Goal: Information Seeking & Learning: Learn about a topic

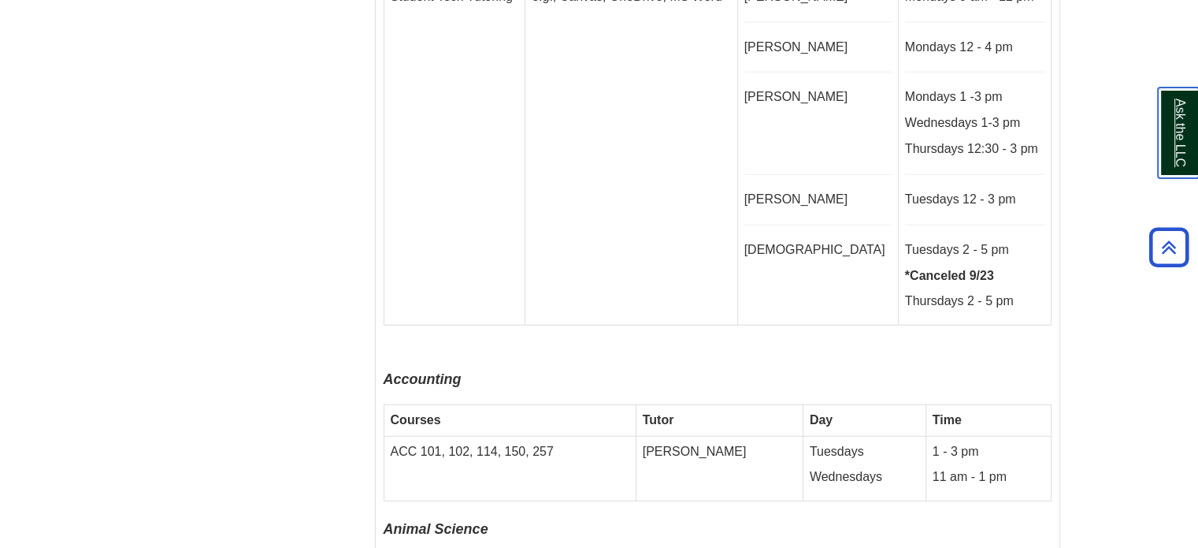
scroll to position [3946, 0]
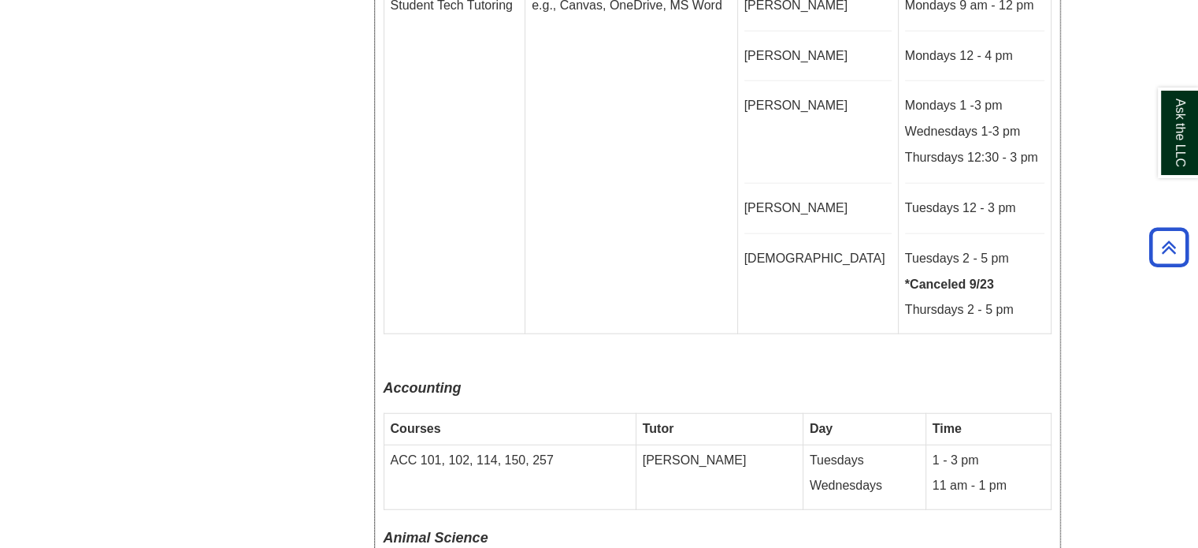
click at [782, 350] on p at bounding box center [718, 361] width 668 height 22
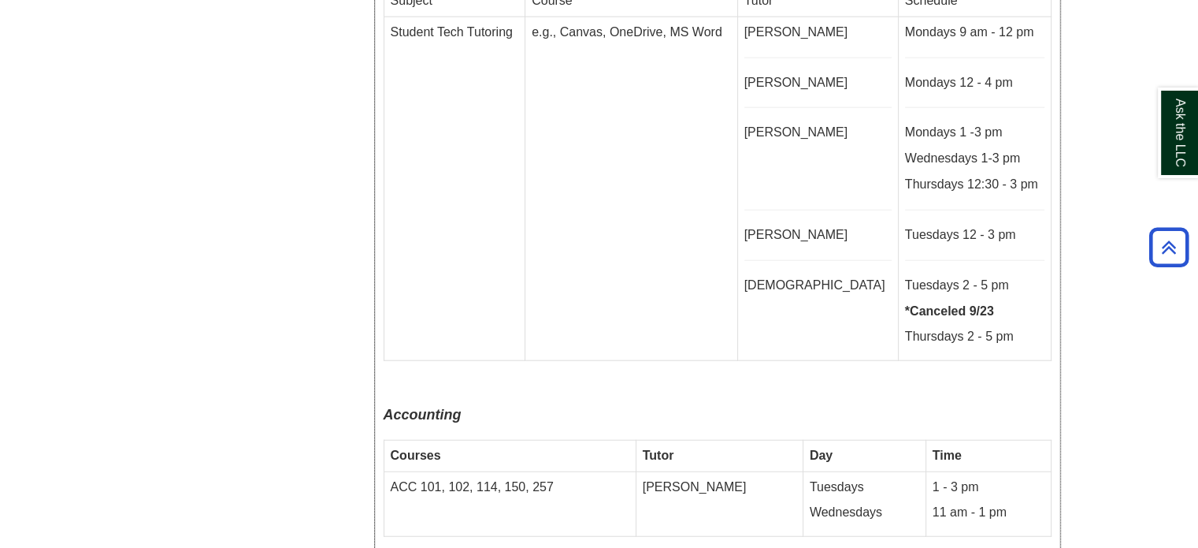
scroll to position [3914, 0]
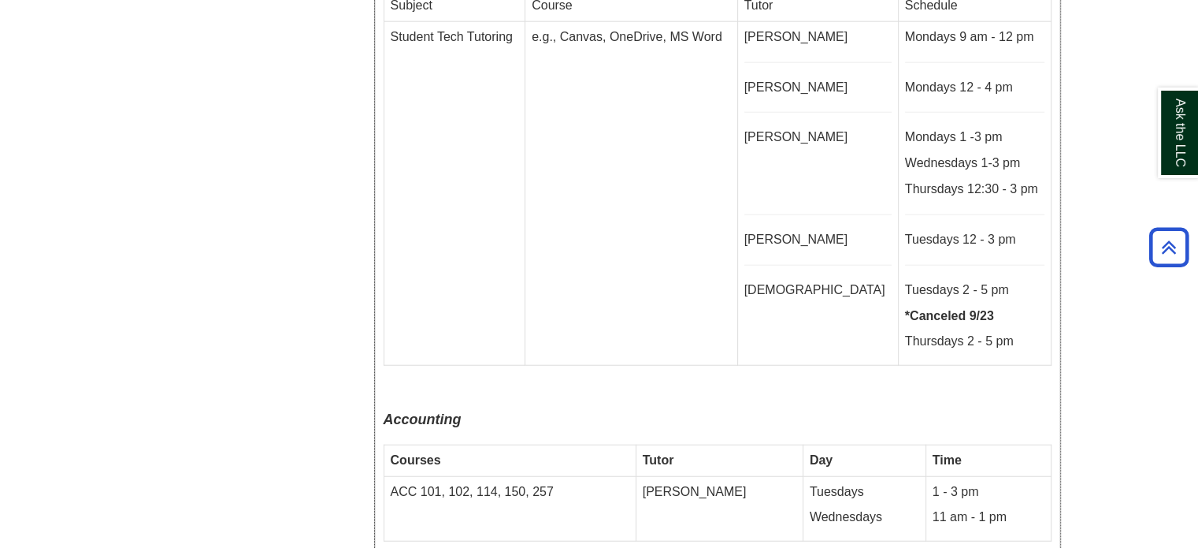
click at [699, 295] on td "e.g., Canvas, OneDrive, MS Word" at bounding box center [632, 193] width 212 height 344
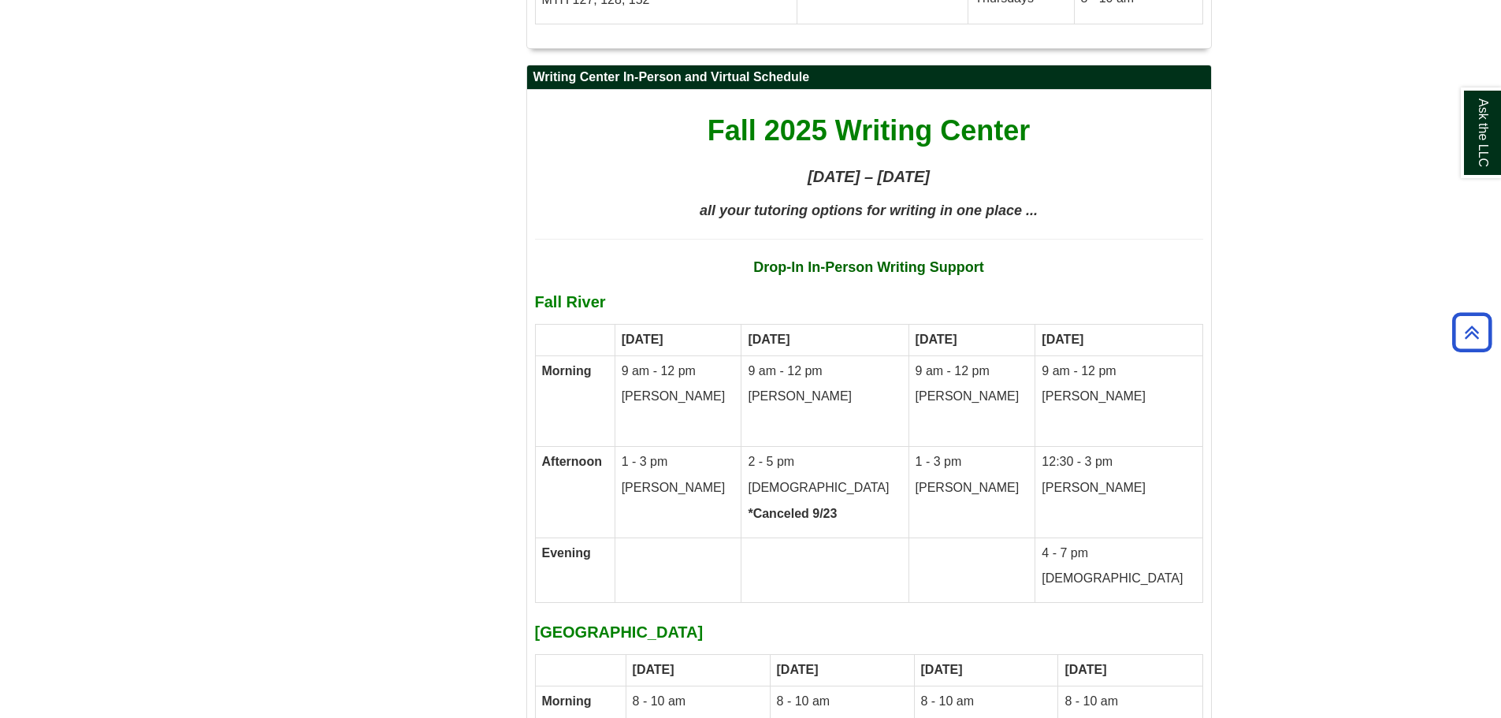
scroll to position [7900, 0]
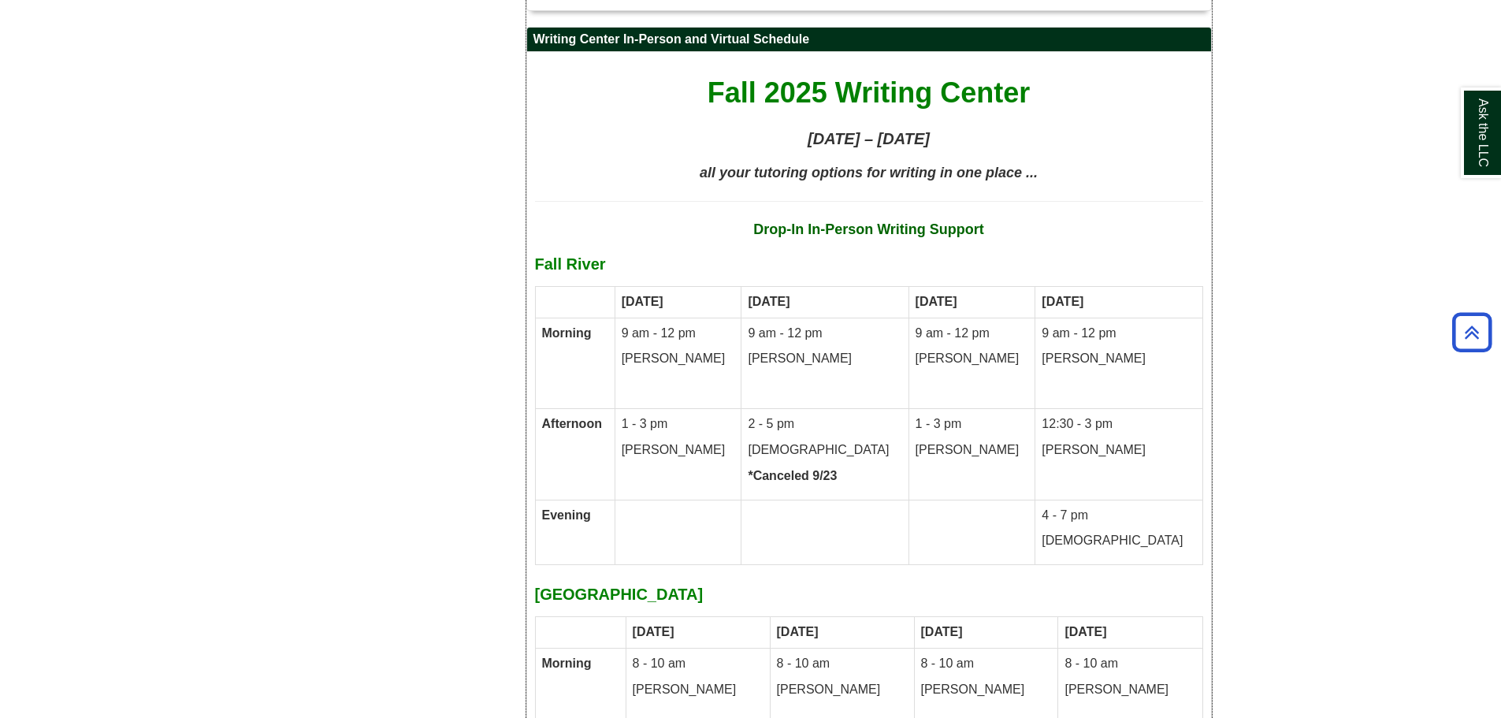
click at [987, 441] on p "Vanessa" at bounding box center [972, 450] width 113 height 18
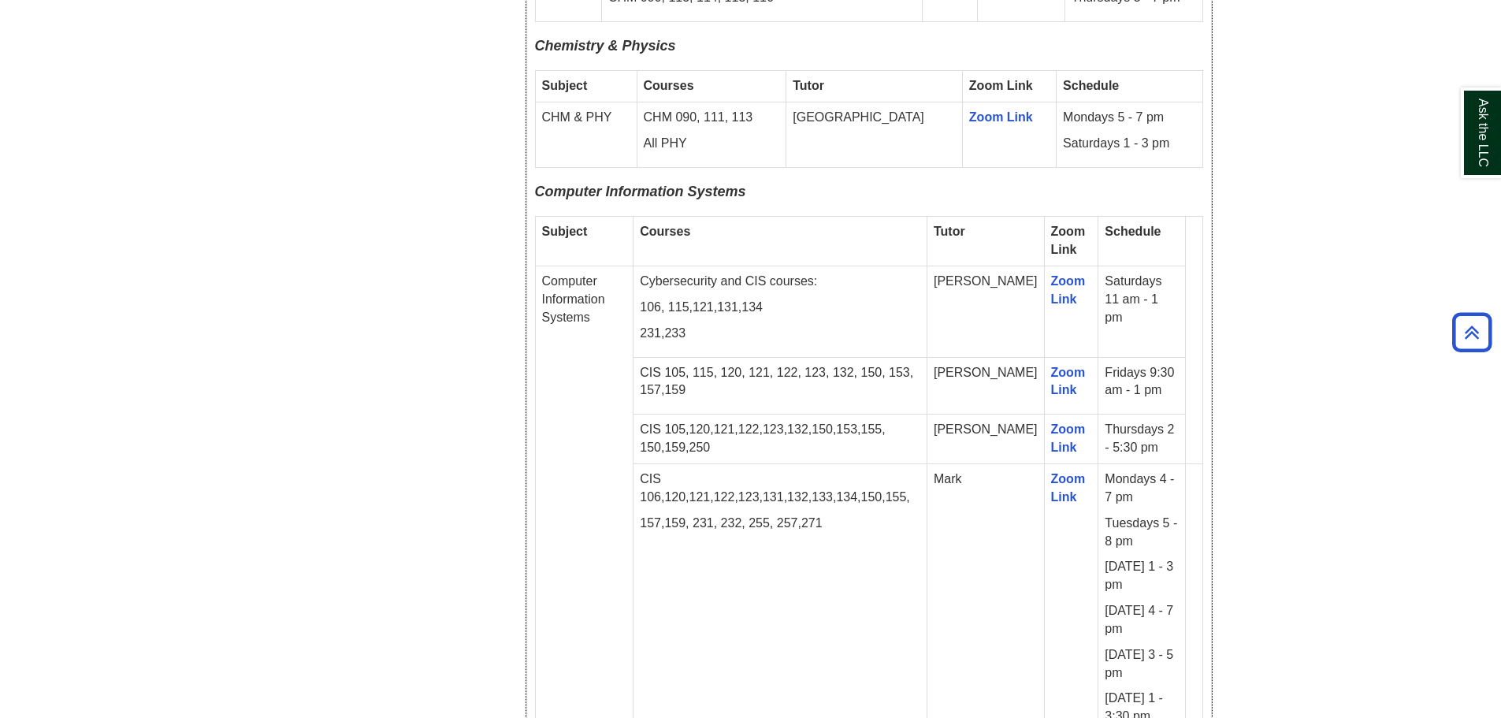
scroll to position [1833, 0]
click at [927, 537] on td "CIS 106,120,121,122,123,131,132,133,134,150,155, 157,159, 231, 232, 255, 257,271" at bounding box center [780, 604] width 294 height 277
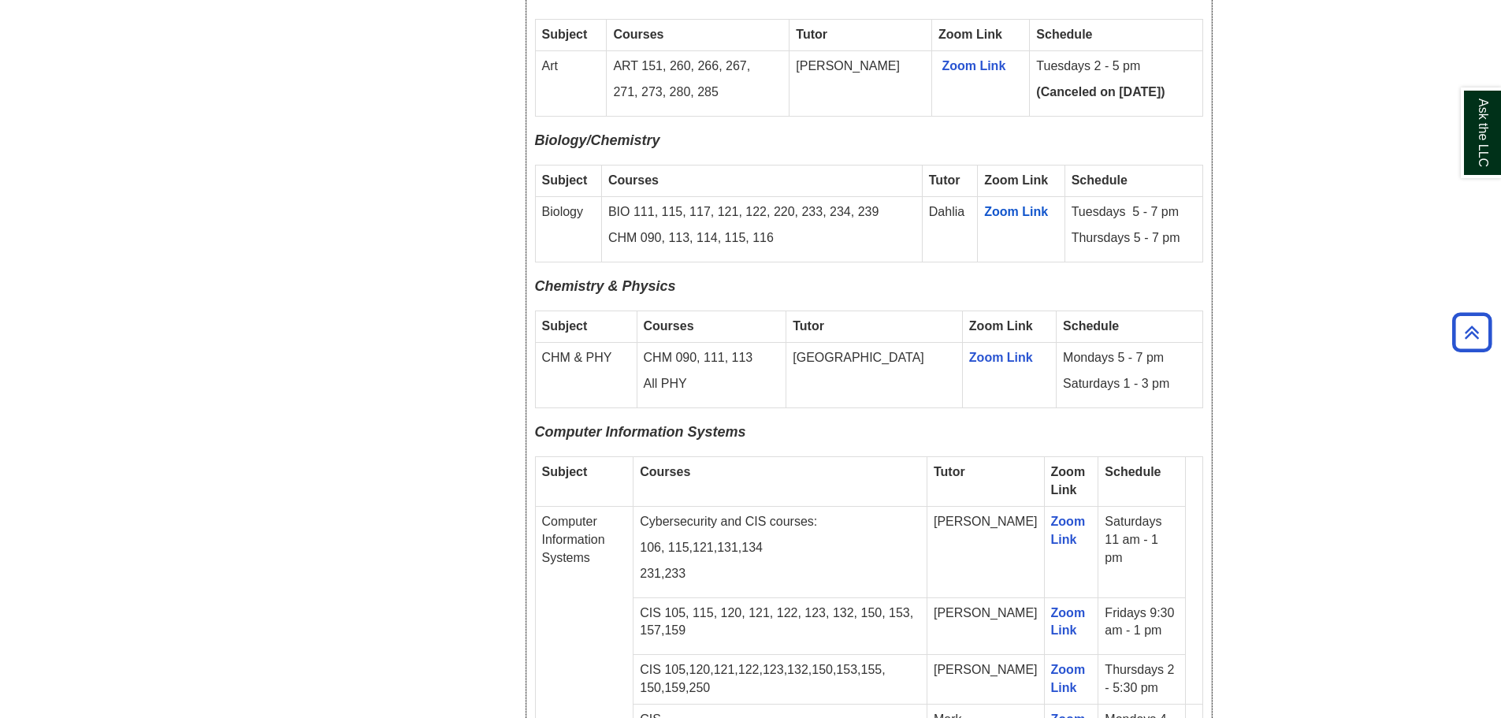
scroll to position [1518, 0]
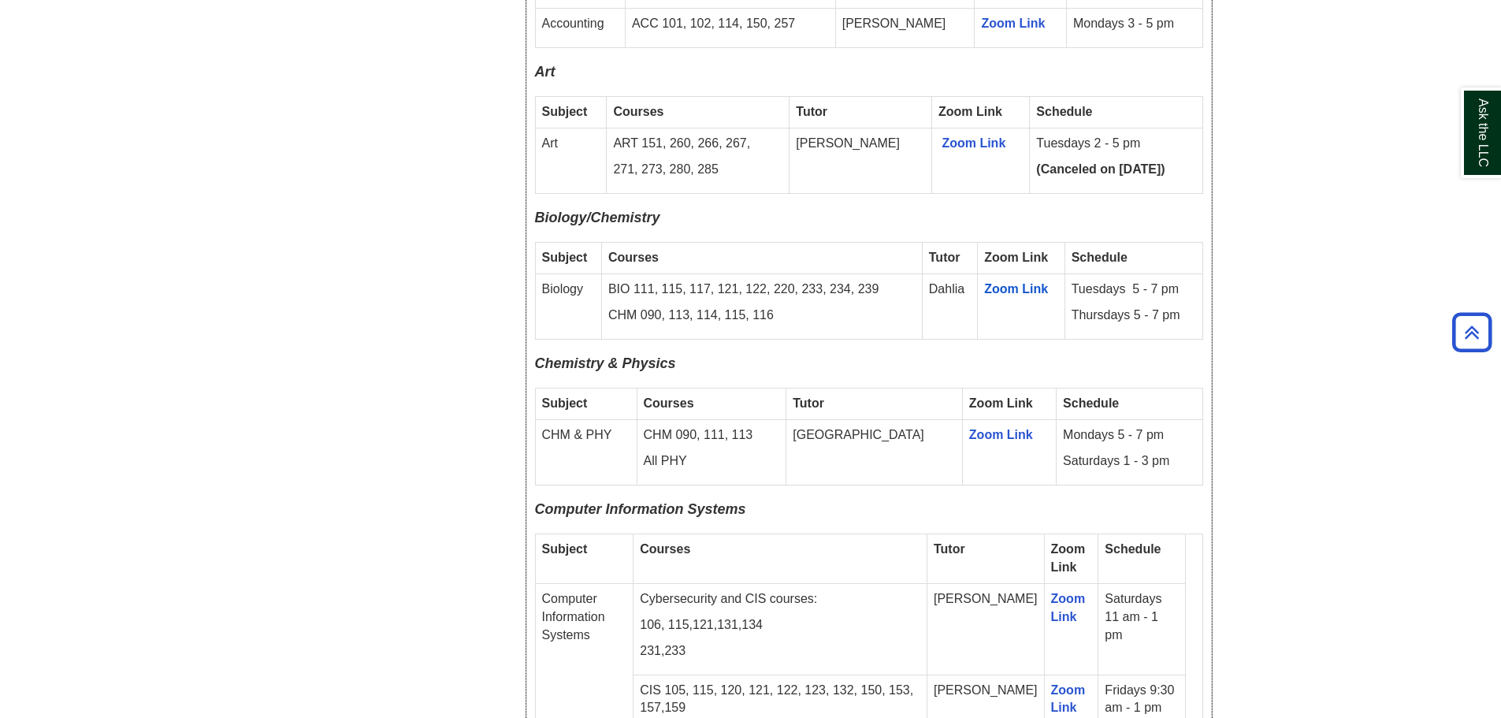
click at [1131, 480] on div "Fall 2025 Online Drop-In Schedule All remote drop-in tutoring is offered via Zo…" at bounding box center [869, 726] width 668 height 2877
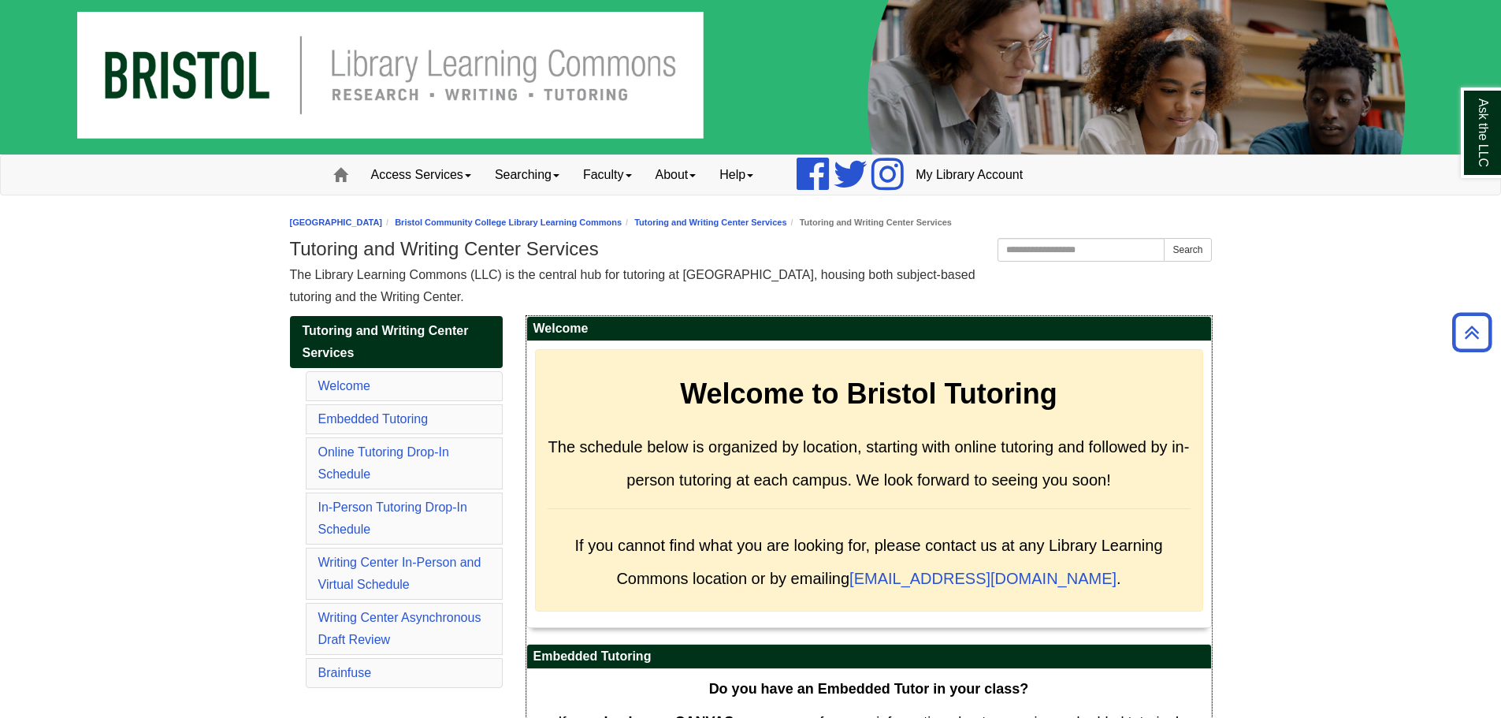
scroll to position [0, 0]
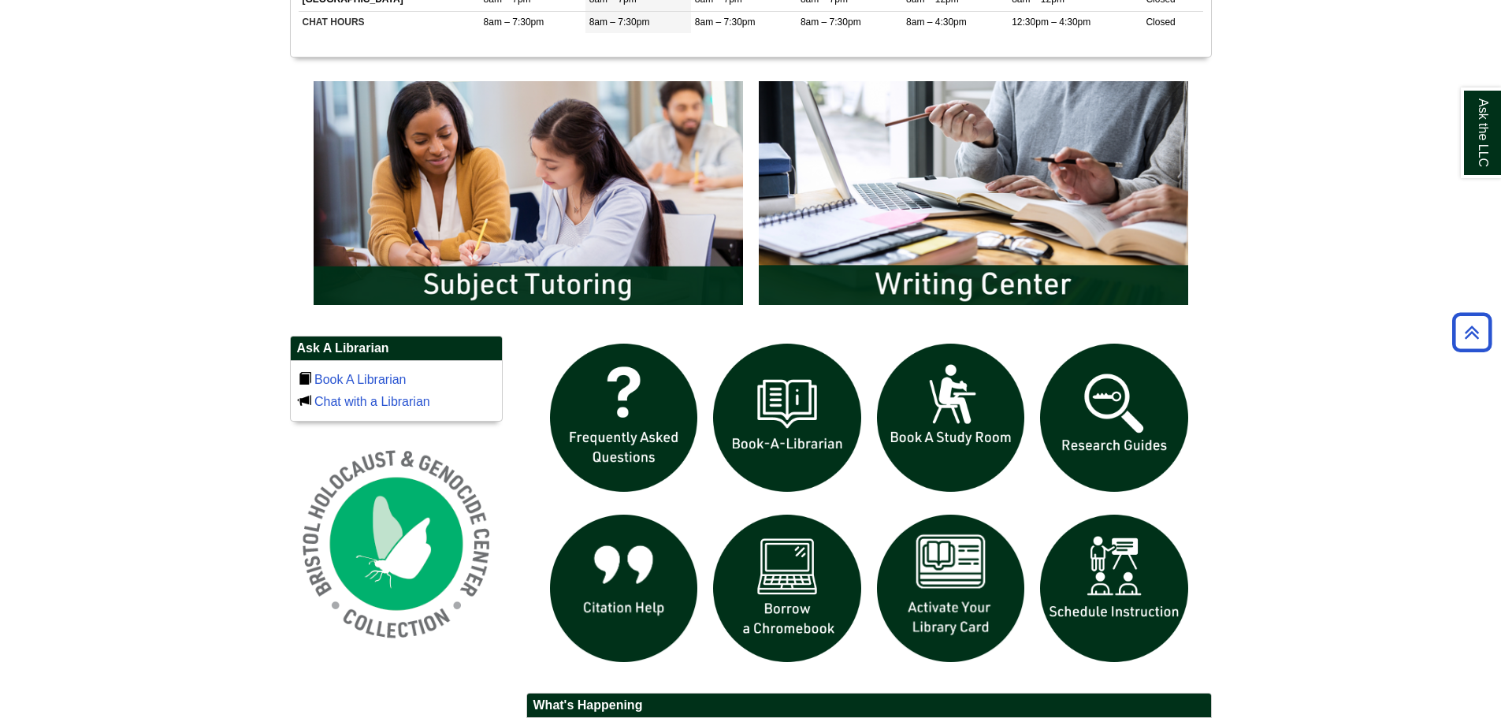
scroll to position [1023, 0]
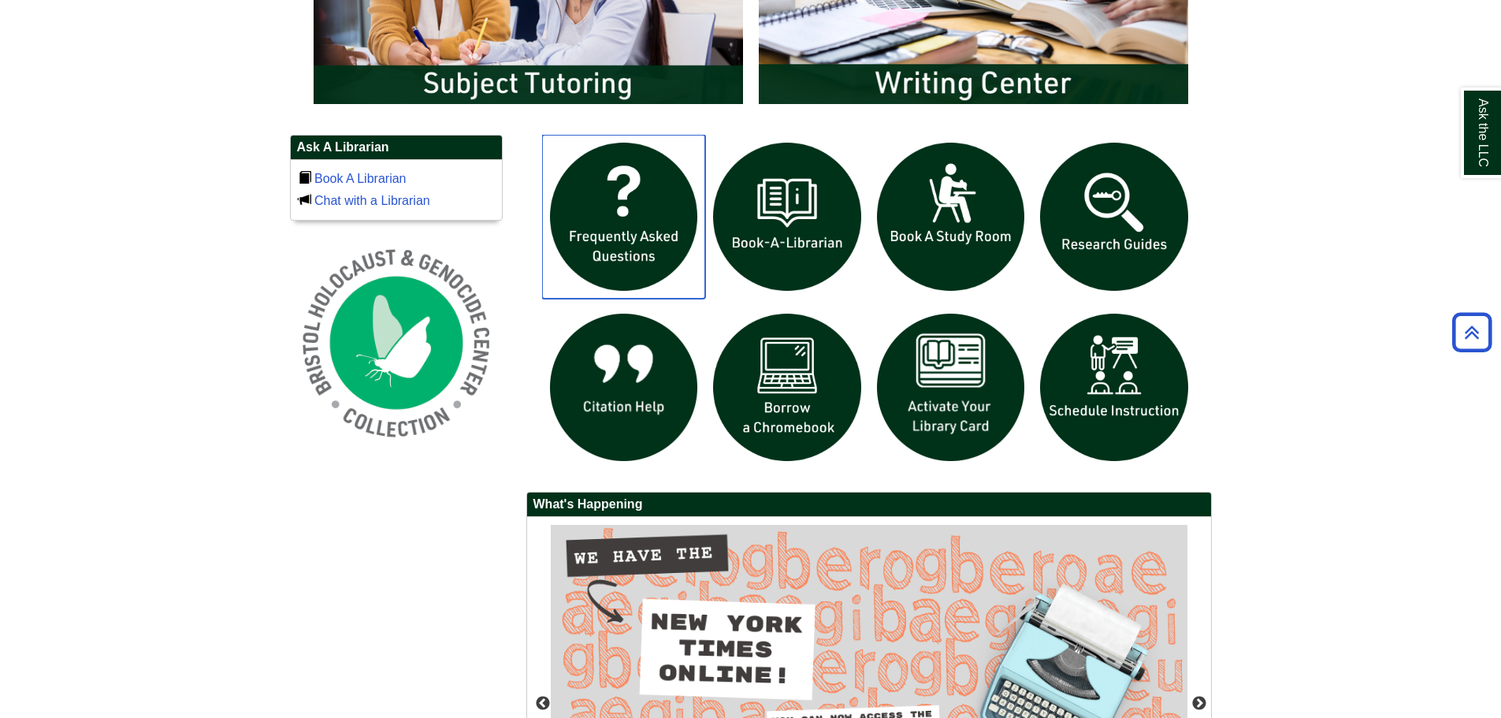
click at [589, 227] on img "slideshow" at bounding box center [624, 217] width 164 height 164
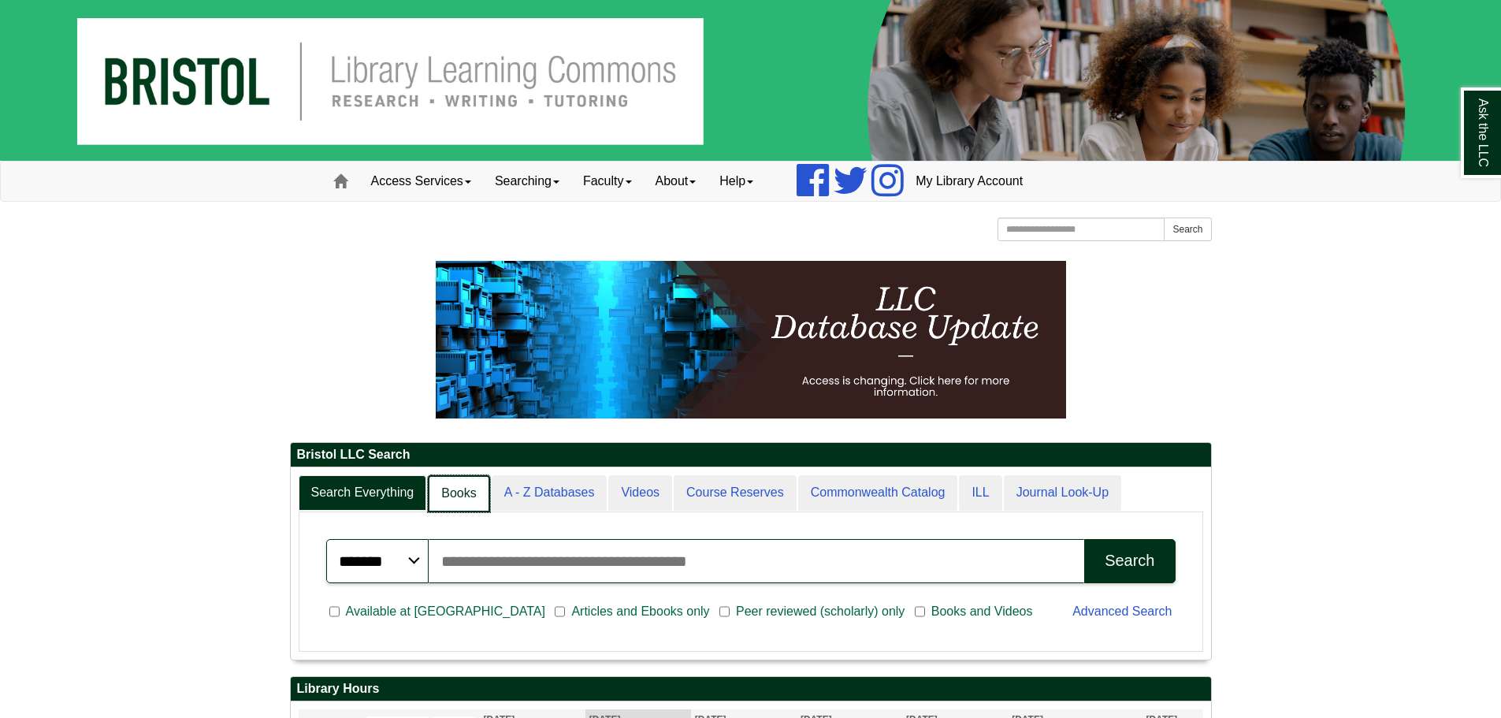
scroll to position [8, 8]
click at [774, 502] on link "Course Reserves" at bounding box center [734, 493] width 124 height 37
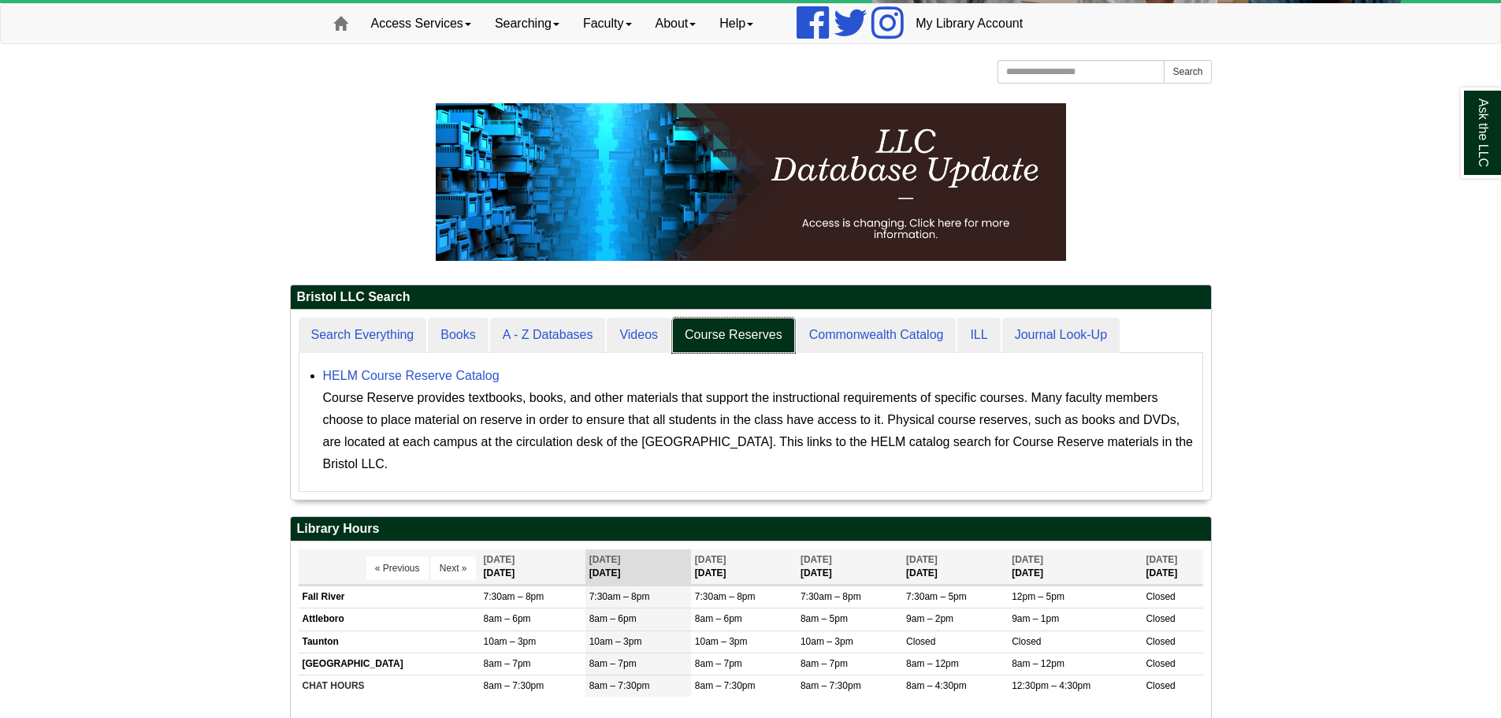
scroll to position [190, 920]
click at [413, 18] on link "Access Services" at bounding box center [421, 23] width 124 height 39
click at [424, 59] on link "Access Services Policies" at bounding box center [442, 57] width 164 height 18
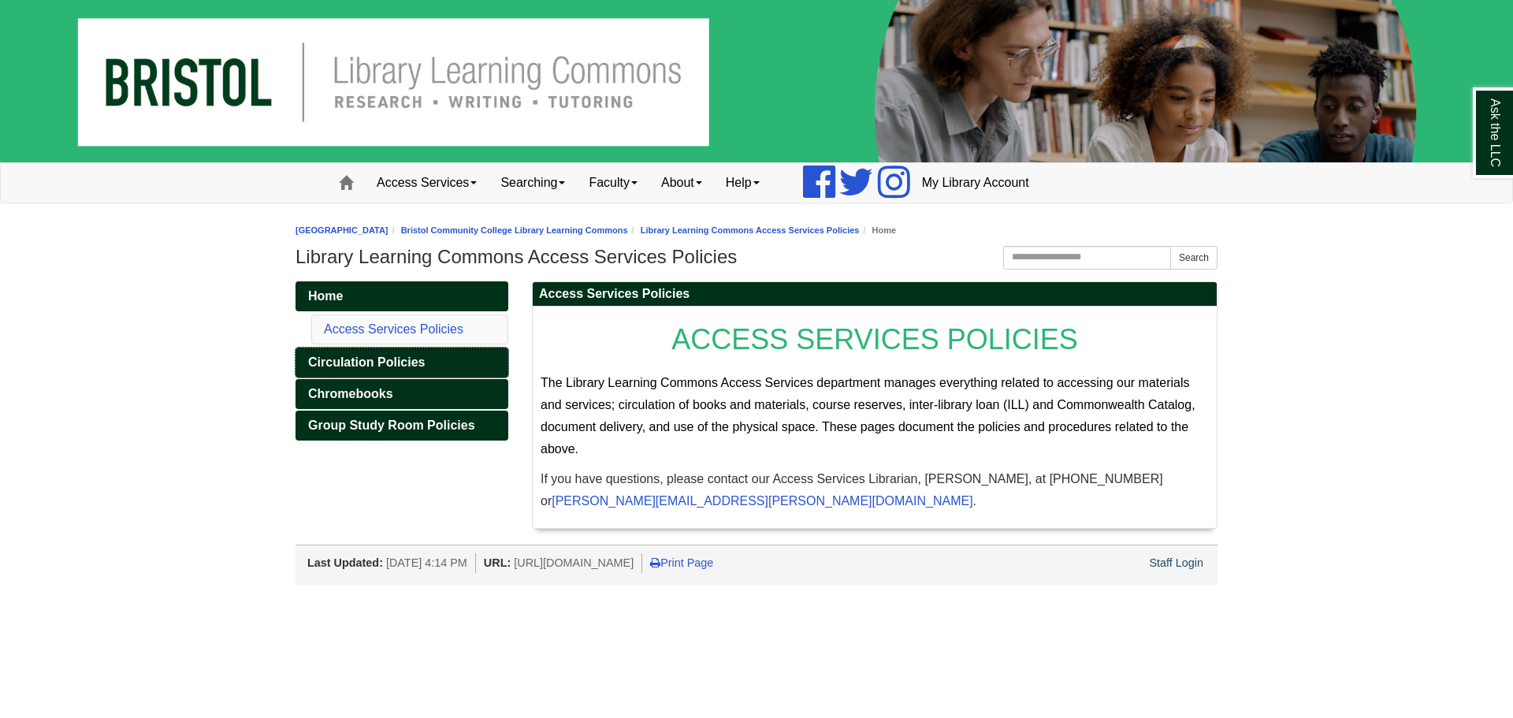
click at [356, 369] on link "Circulation Policies" at bounding box center [401, 362] width 213 height 30
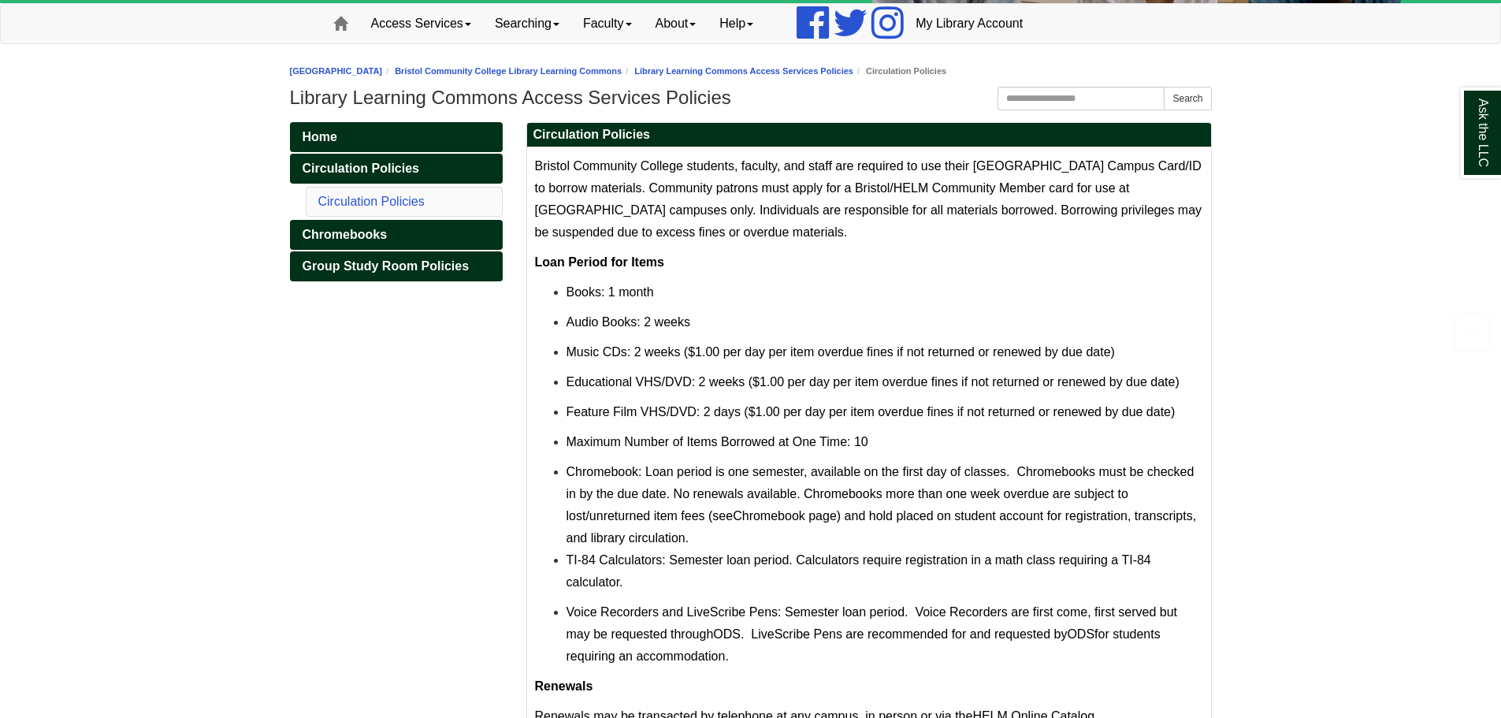
scroll to position [236, 0]
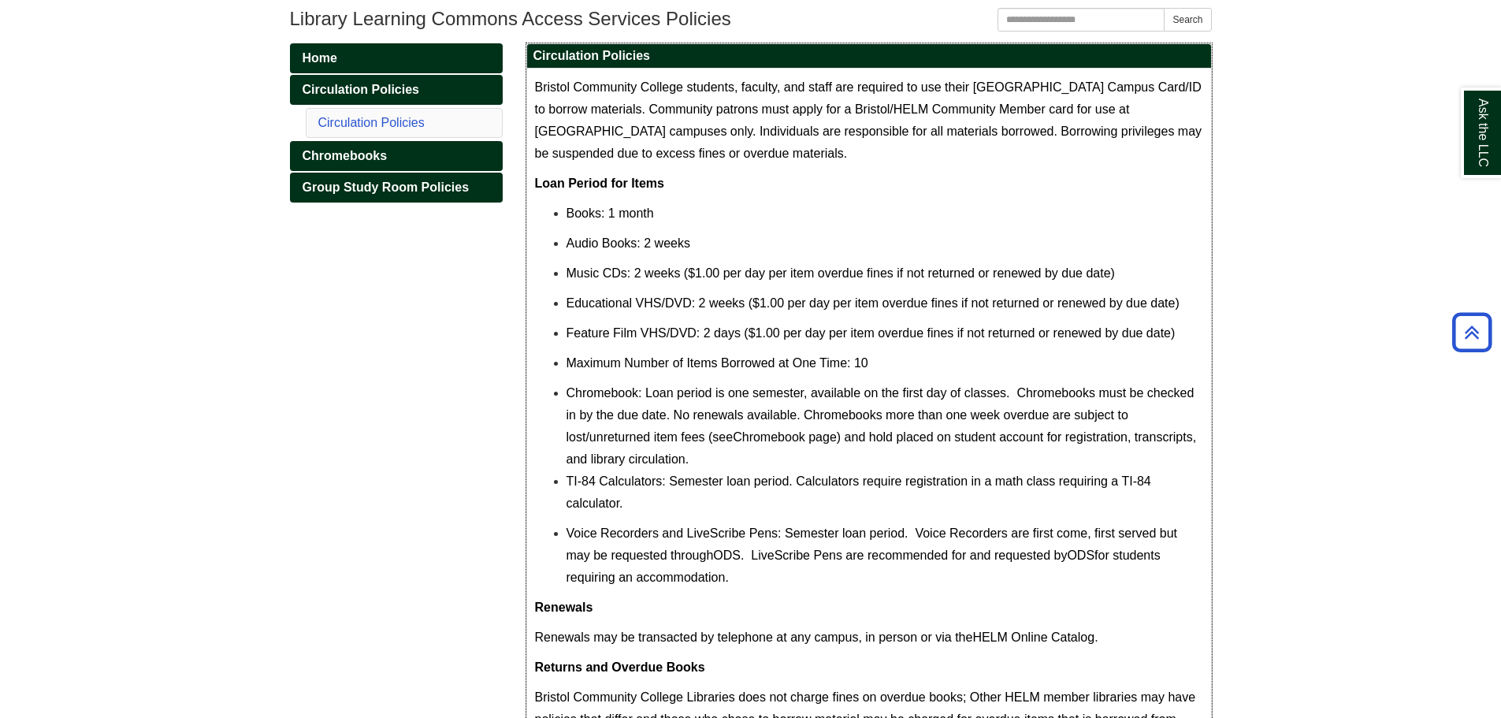
drag, startPoint x: 559, startPoint y: 394, endPoint x: 739, endPoint y: 574, distance: 254.6
click at [739, 574] on ul "Books: 1 month Audio Books: 2 weeks Music CDs: 2 weeks ($1.00 per day per item …" at bounding box center [869, 395] width 668 height 386
click at [674, 504] on p "TI-84 Calculators: Semester loan period. Calculators require registration in a …" at bounding box center [884, 492] width 637 height 44
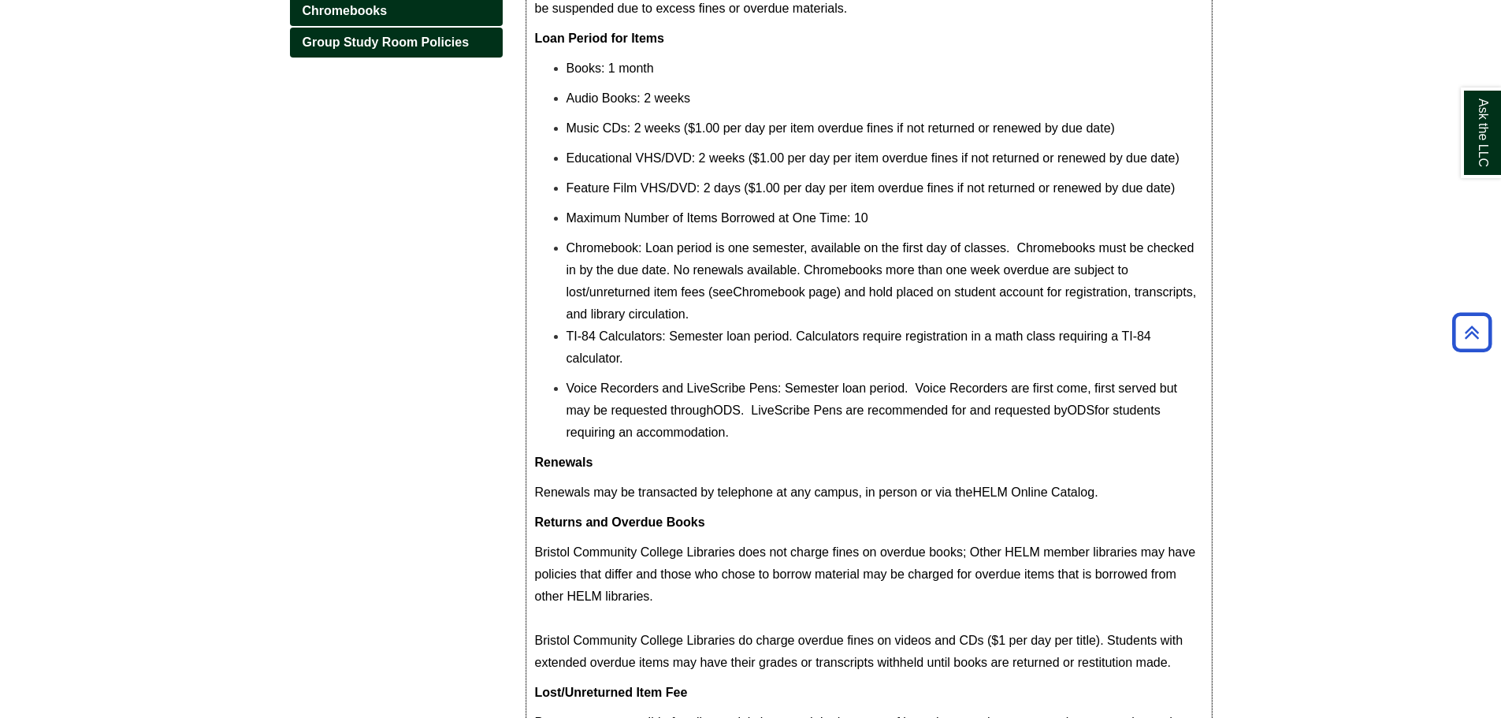
scroll to position [352, 0]
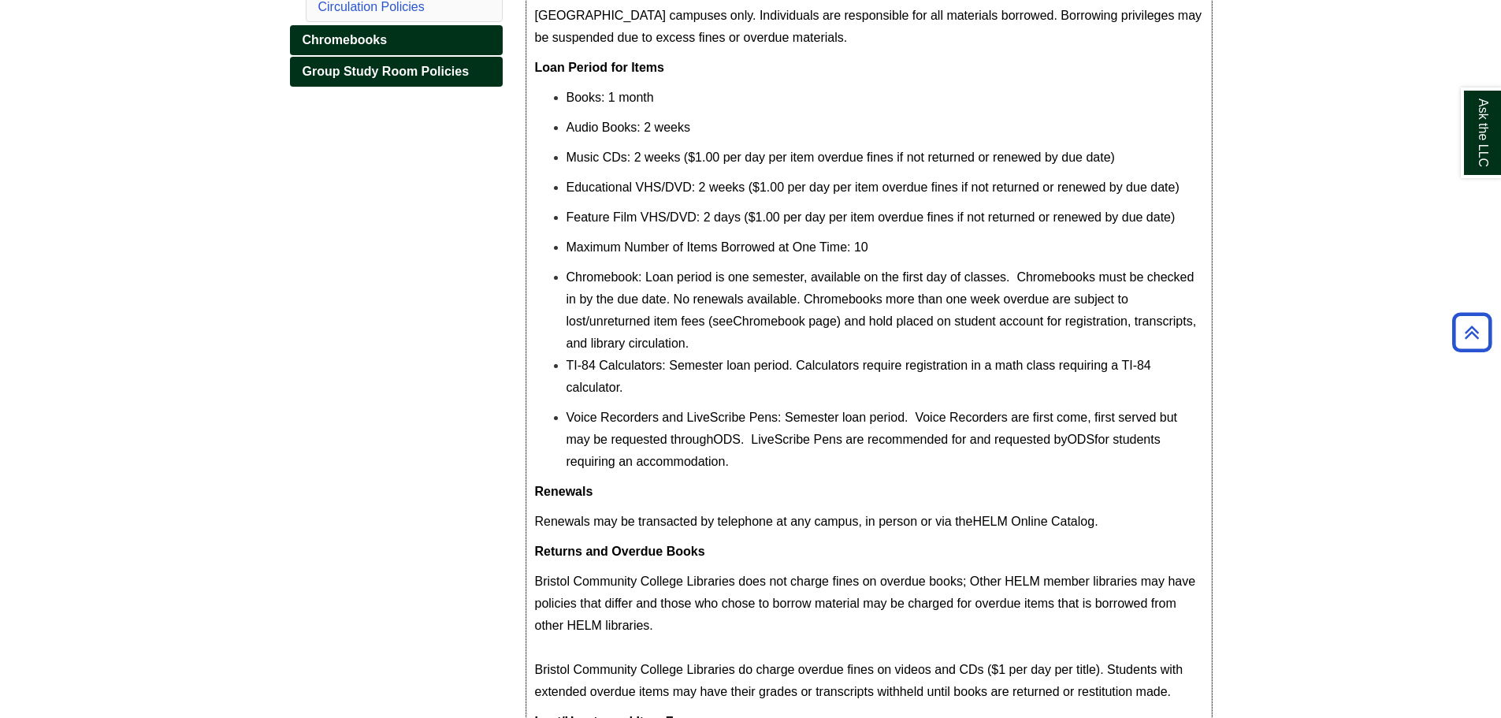
click at [670, 388] on p "TI-84 Calculators: Semester loan period. Calculators require registration in a …" at bounding box center [884, 377] width 637 height 44
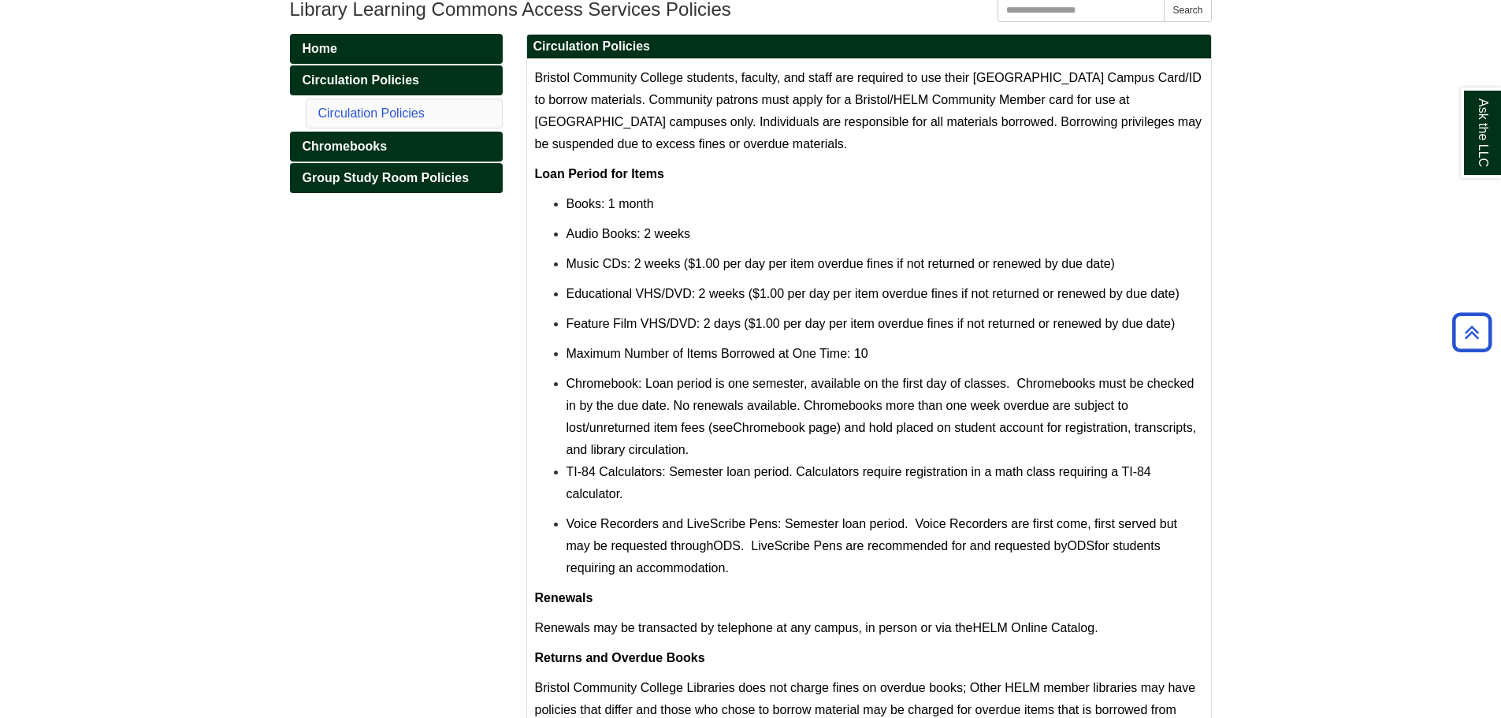
scroll to position [273, 0]
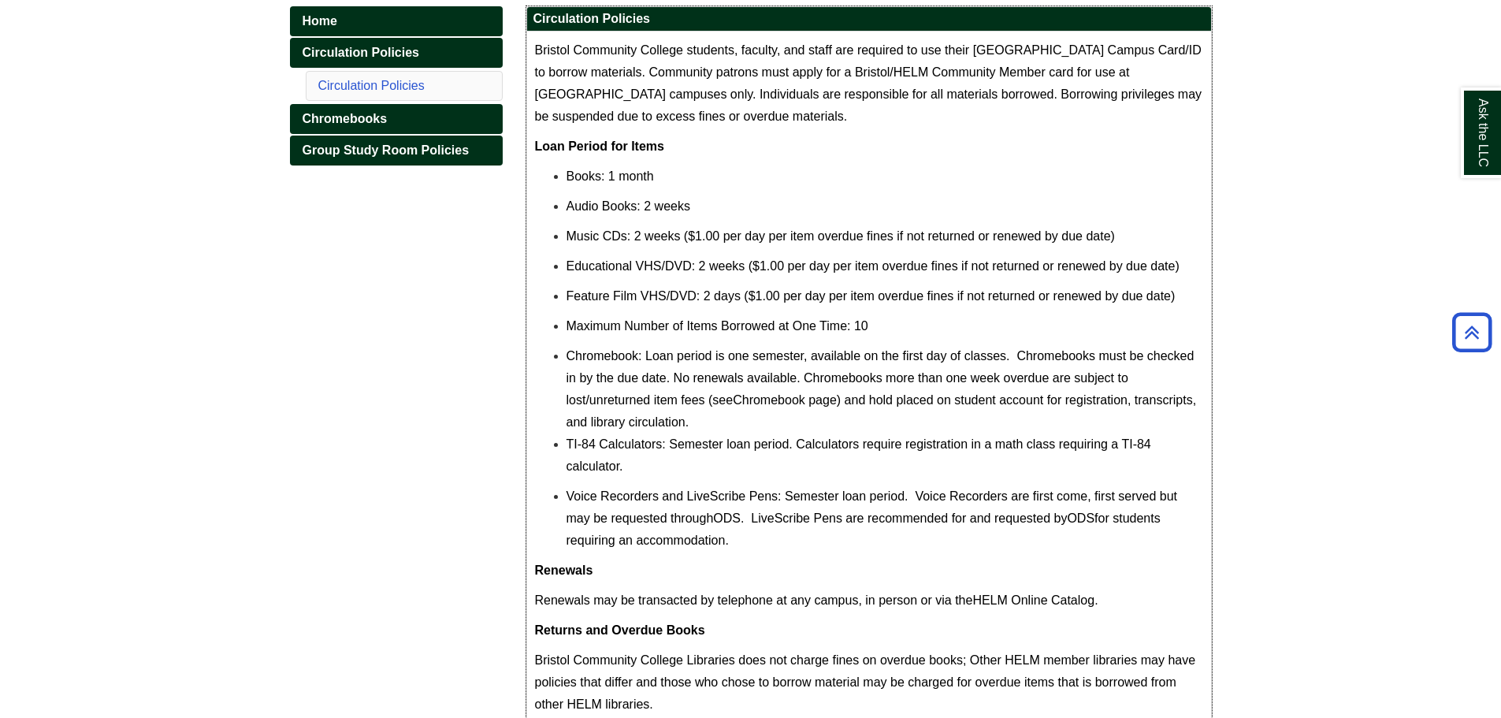
click at [628, 463] on p "TI-84 Calculators: Semester loan period. Calculators require registration in a …" at bounding box center [884, 455] width 637 height 44
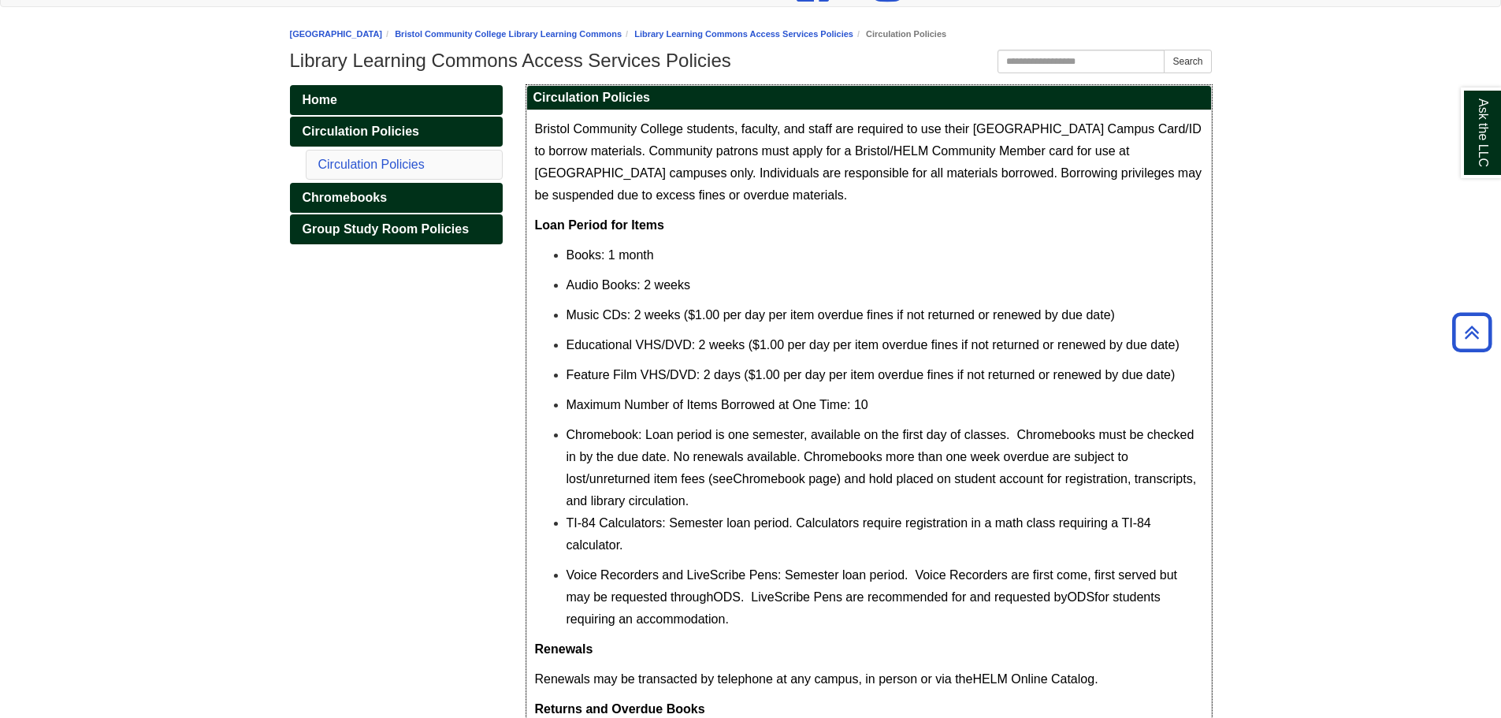
scroll to position [116, 0]
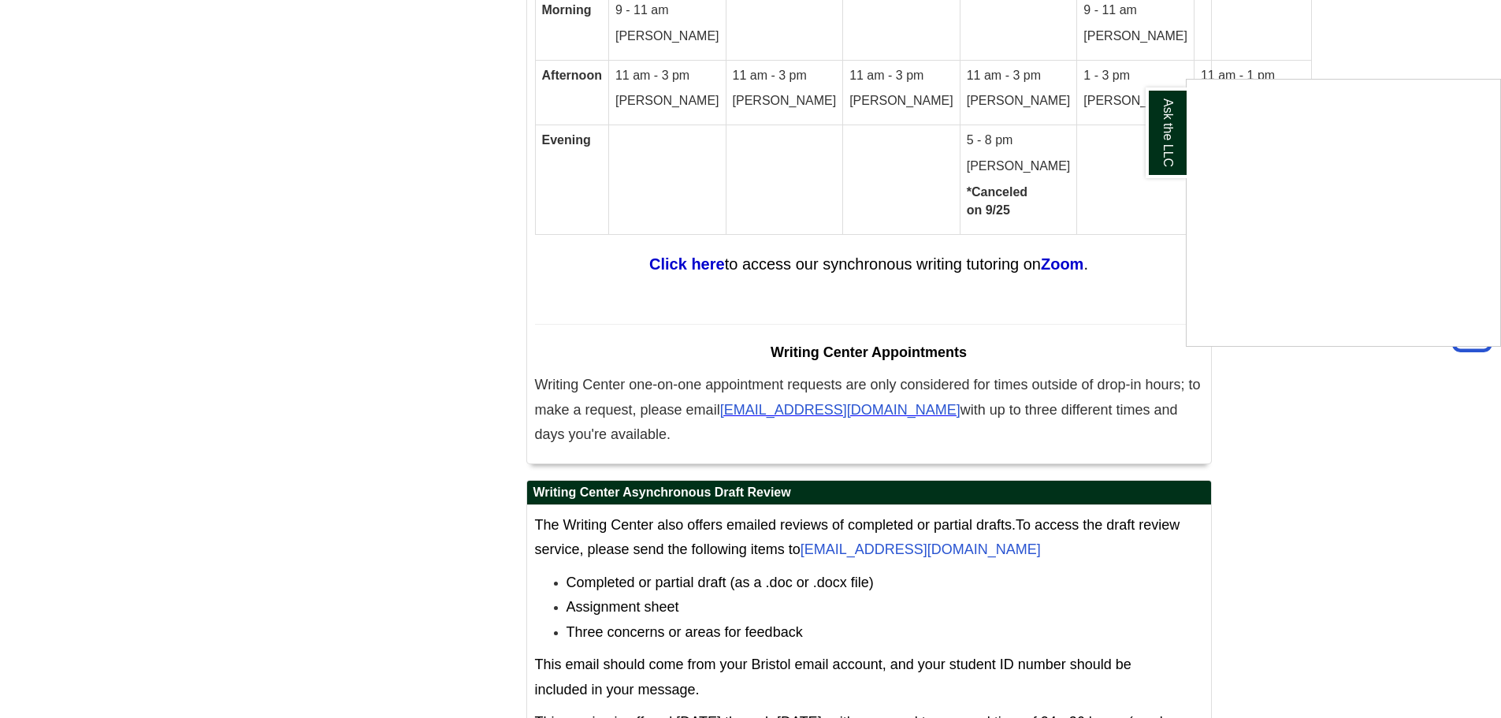
scroll to position [9499, 0]
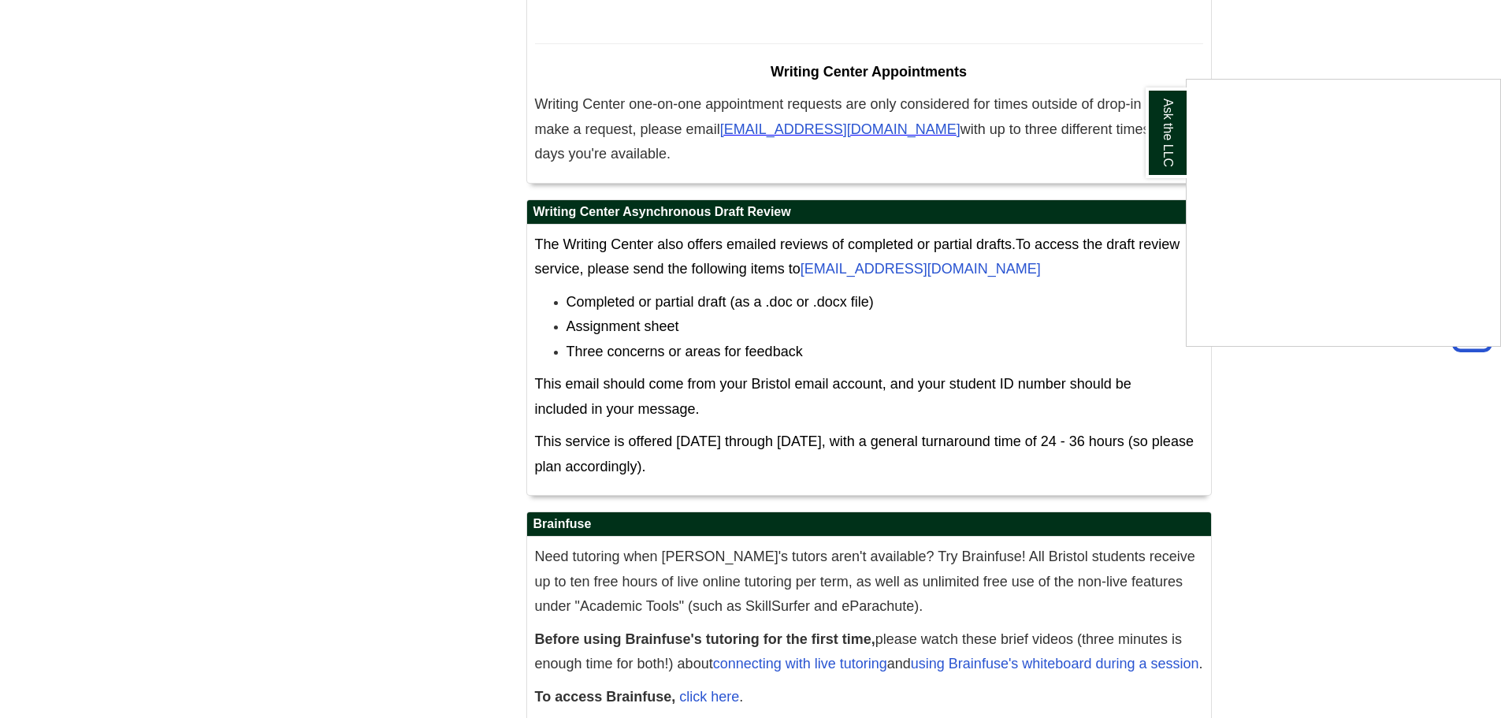
click at [726, 630] on div "Ask the LLC" at bounding box center [750, 359] width 1501 height 718
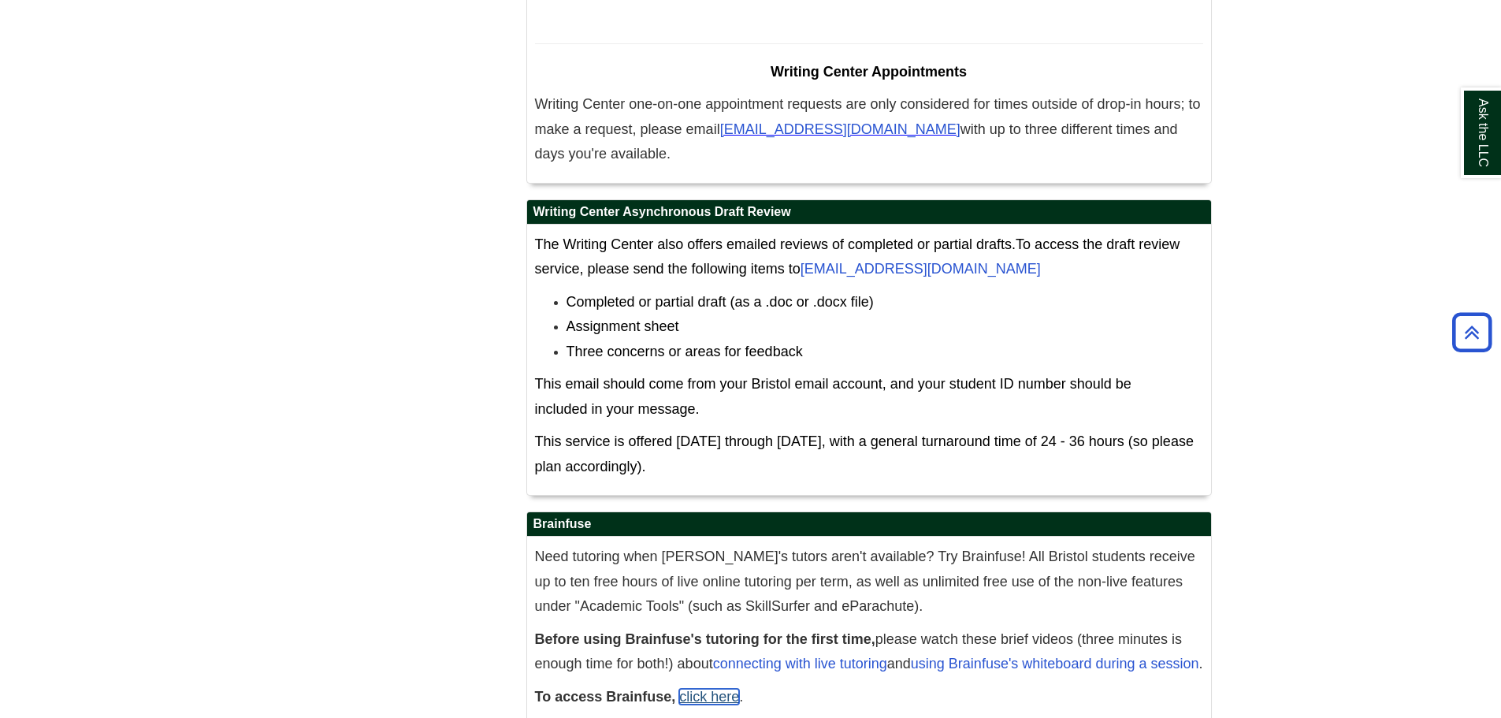
click at [719, 689] on link "click here" at bounding box center [709, 697] width 60 height 16
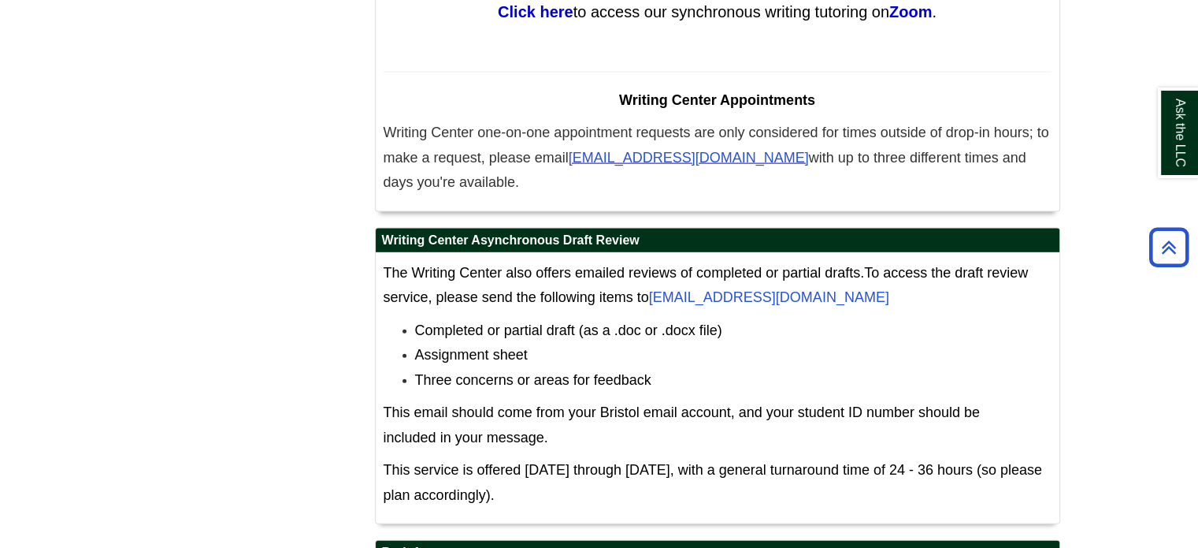
scroll to position [9609, 0]
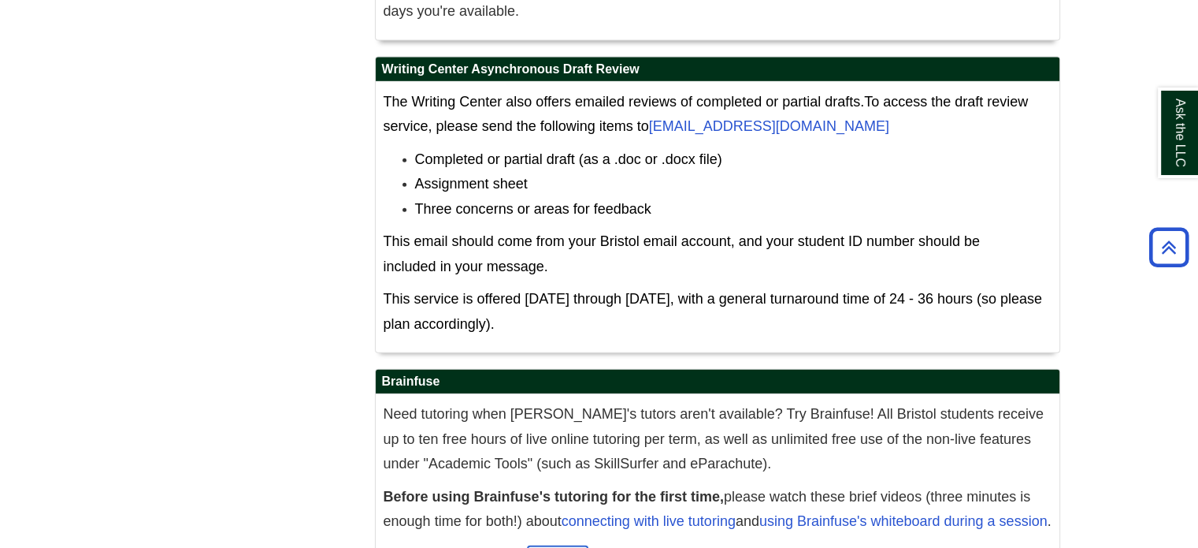
click at [566, 546] on link "click here" at bounding box center [558, 554] width 60 height 16
click at [890, 197] on li "Three concerns or areas for feedback" at bounding box center [733, 209] width 637 height 25
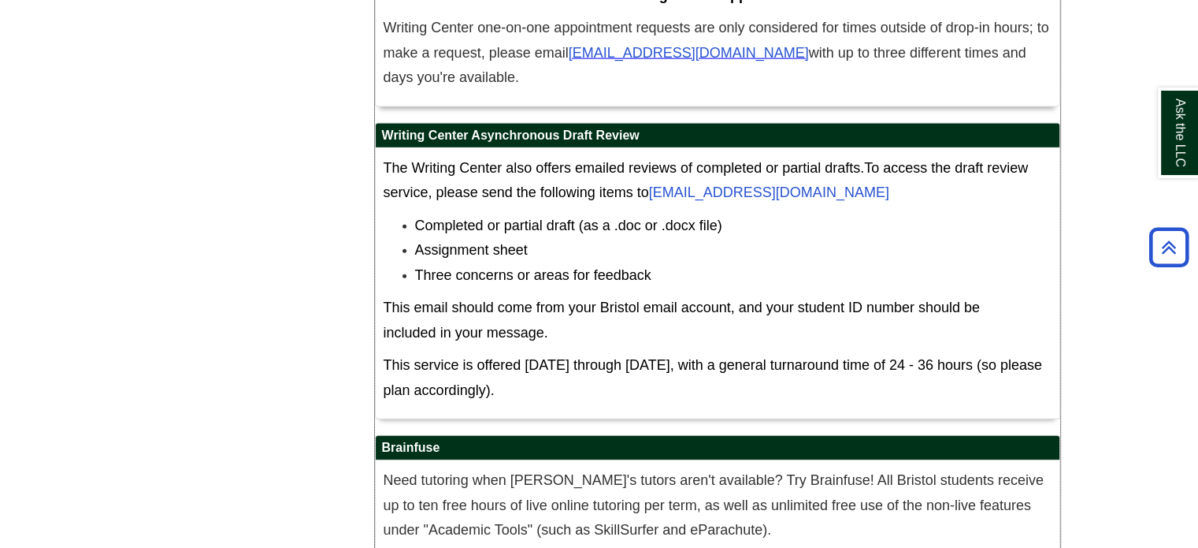
scroll to position [9545, 0]
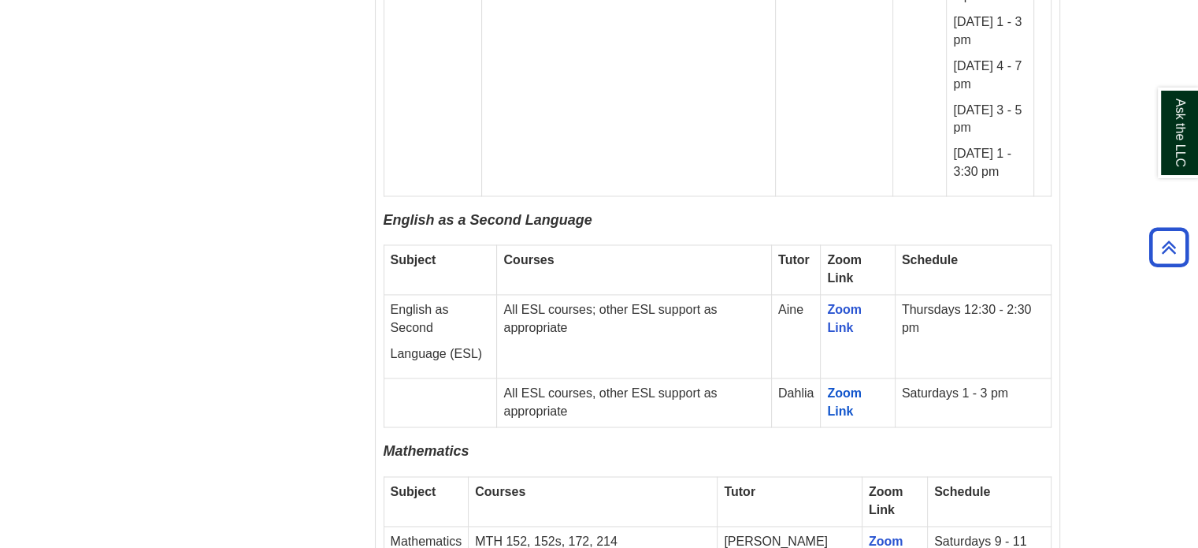
scroll to position [2351, 0]
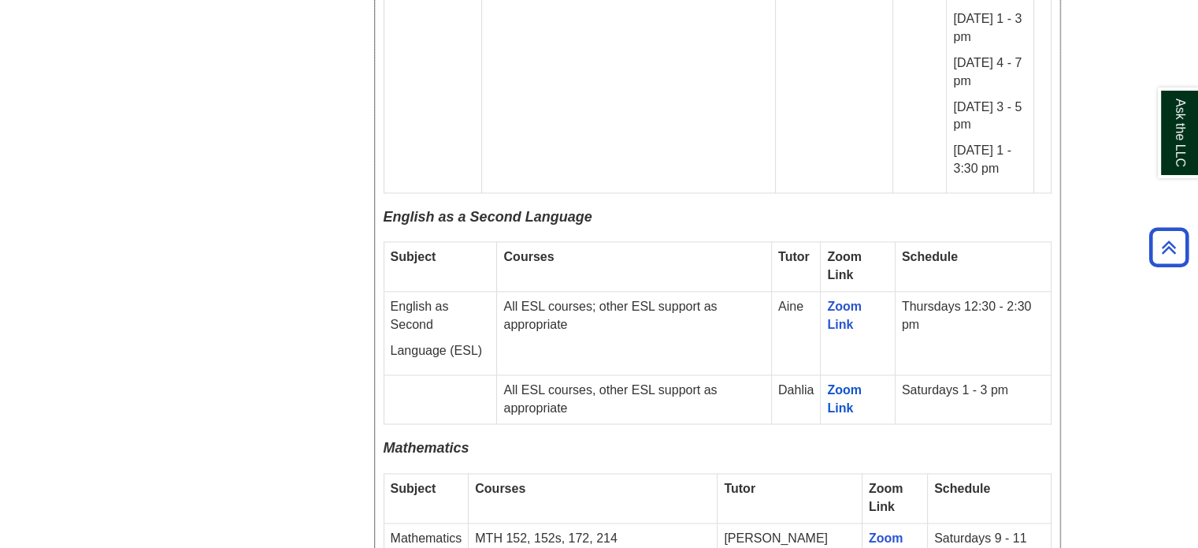
click at [1014, 298] on p "Thursdays 12:30 - 2:30 pm" at bounding box center [973, 316] width 143 height 36
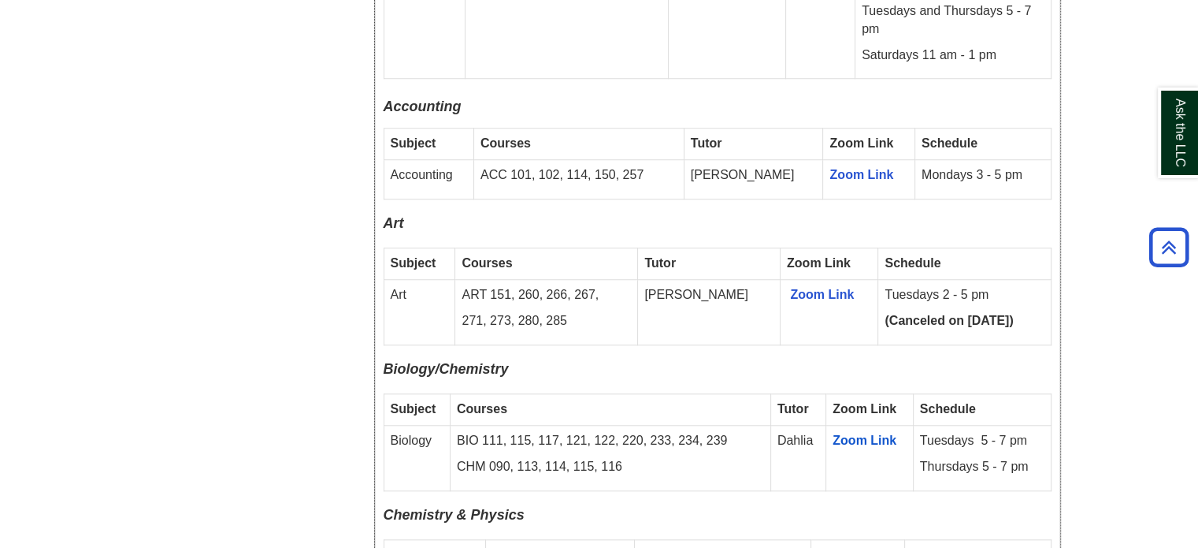
scroll to position [1332, 0]
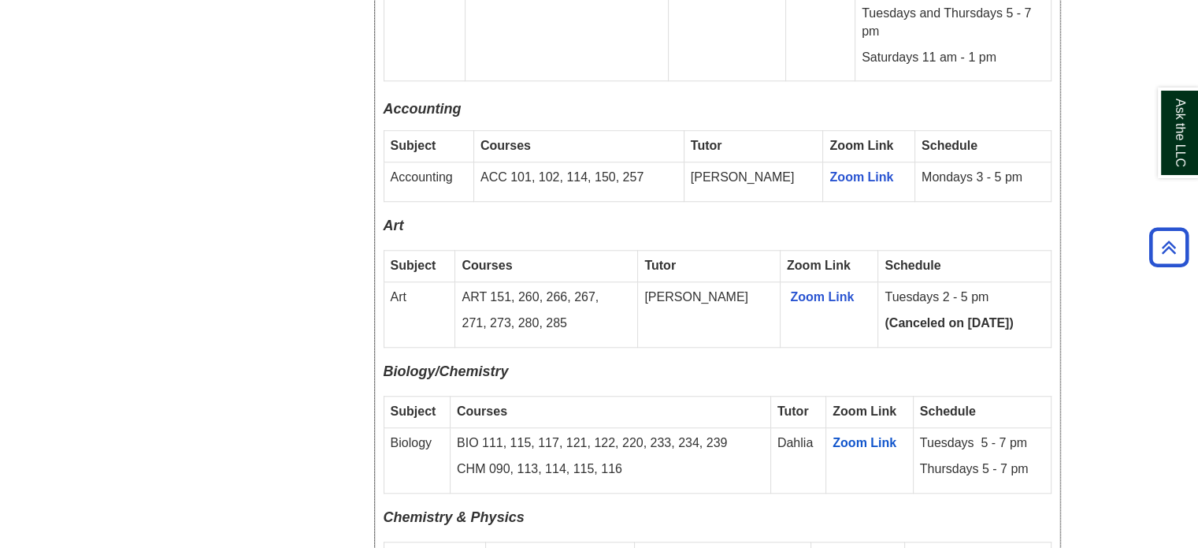
click at [1014, 288] on p "Tuesdays 2 - 5 pm" at bounding box center [964, 297] width 159 height 18
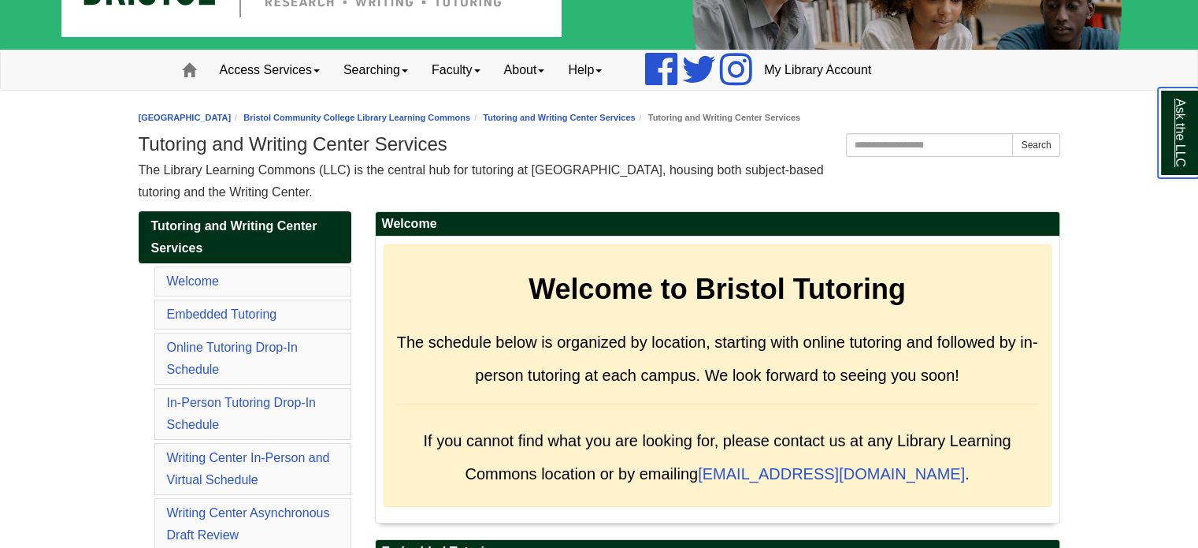
scroll to position [79, 0]
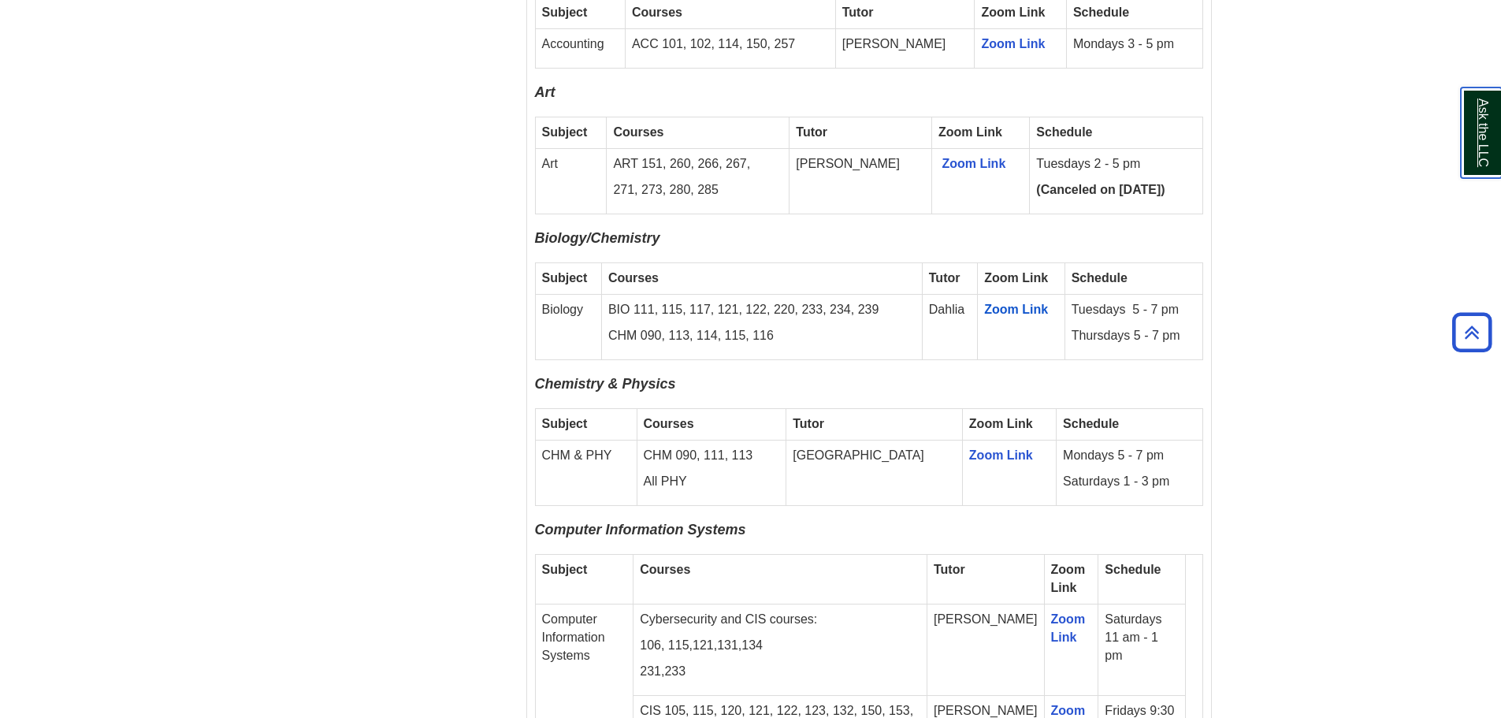
scroll to position [1497, 0]
drag, startPoint x: 883, startPoint y: 294, endPoint x: 854, endPoint y: 295, distance: 29.2
click at [854, 302] on p "BIO 111, 115, 117, 121, 122, 220, 233, 234, 239" at bounding box center [761, 311] width 307 height 18
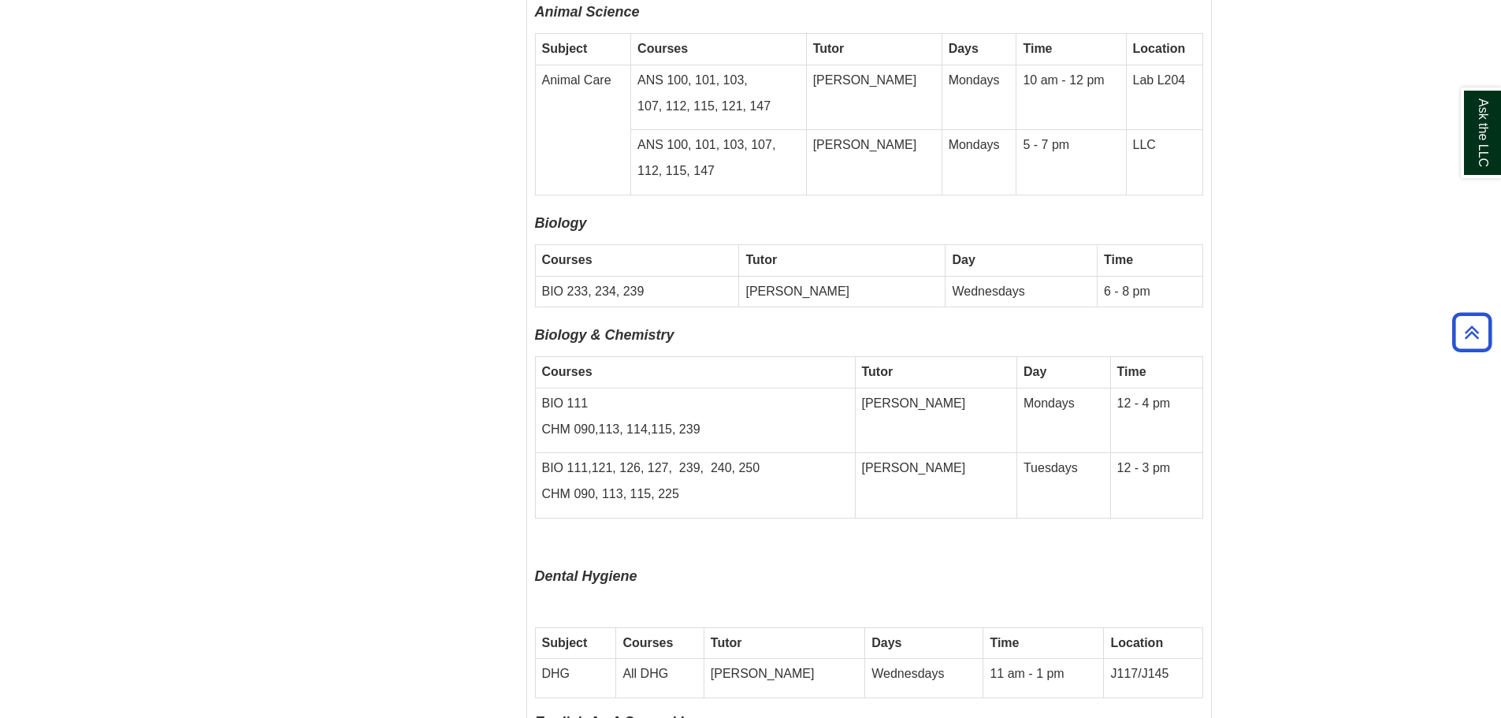
scroll to position [4727, 0]
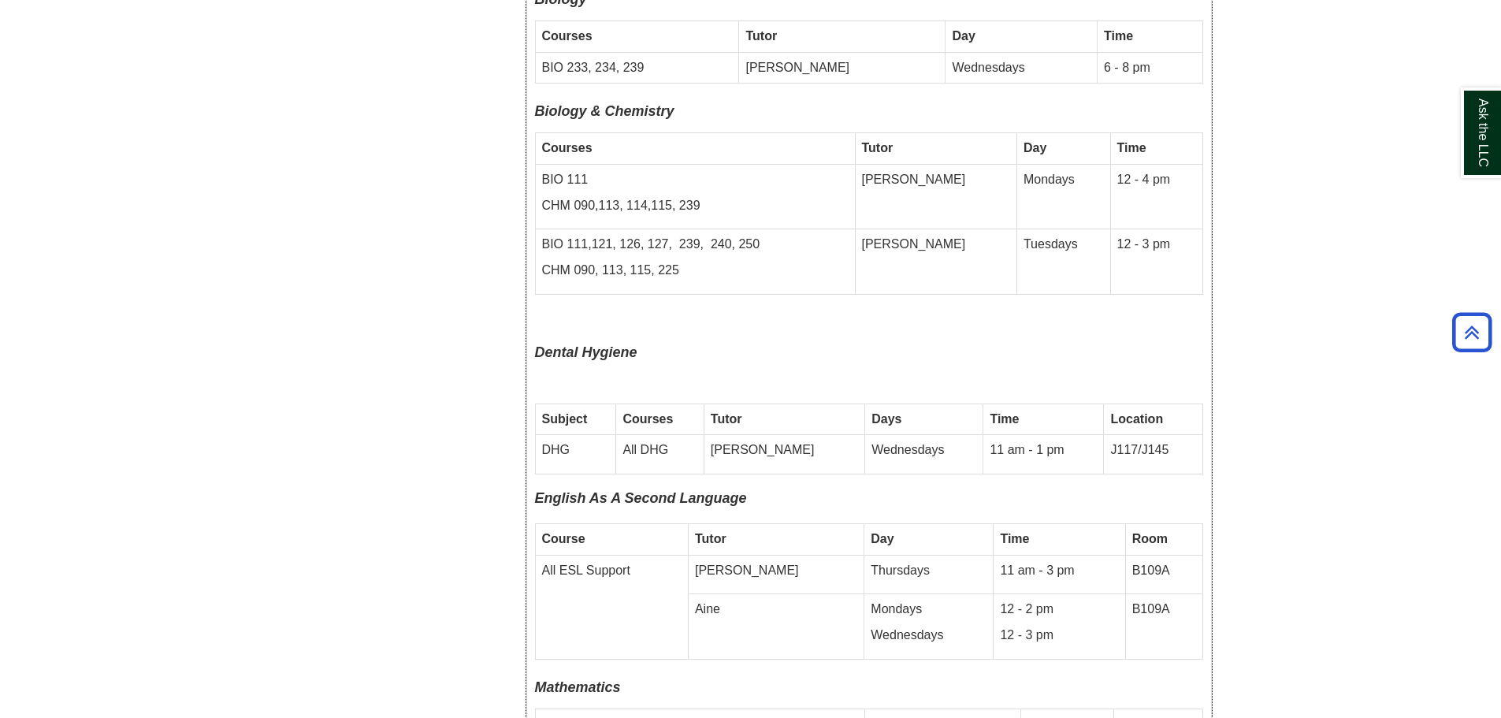
click at [1112, 229] on td "12 - 3 pm" at bounding box center [1156, 261] width 92 height 65
click at [986, 270] on p at bounding box center [869, 232] width 668 height 200
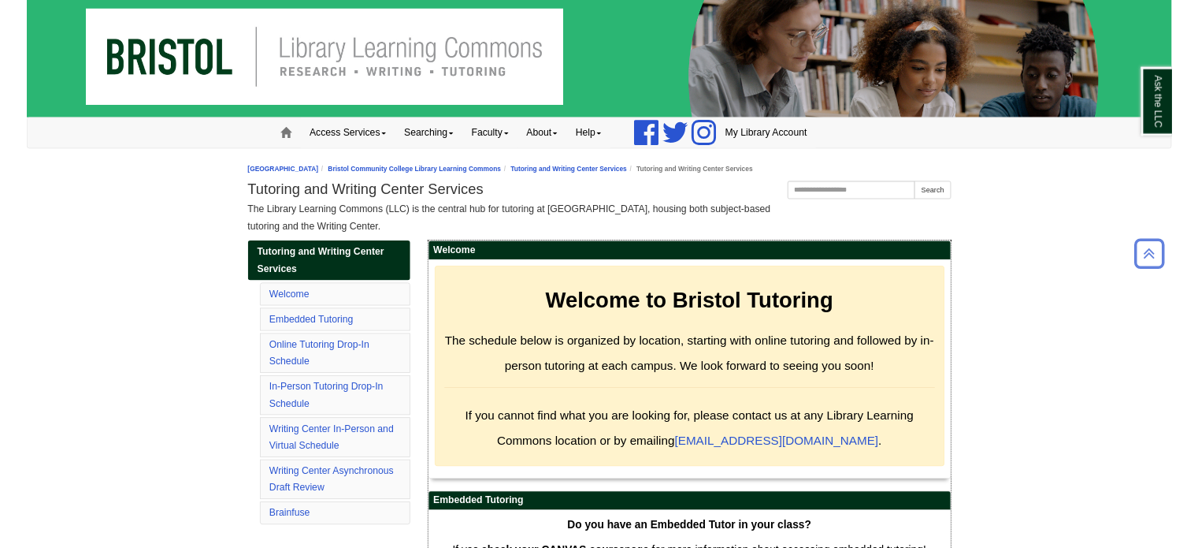
scroll to position [0, 0]
